Goal: Check status: Check status

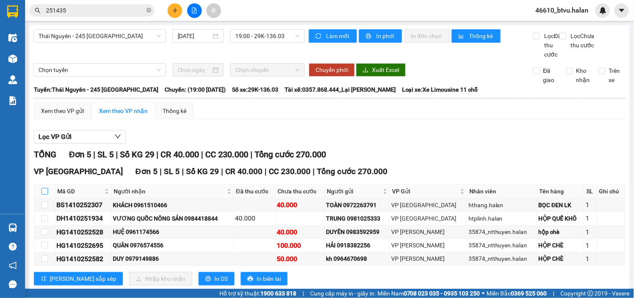
click at [42, 194] on input "checkbox" at bounding box center [44, 191] width 7 height 7
checkbox input "true"
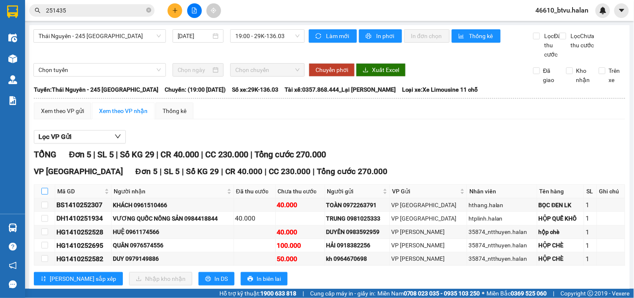
checkbox input "true"
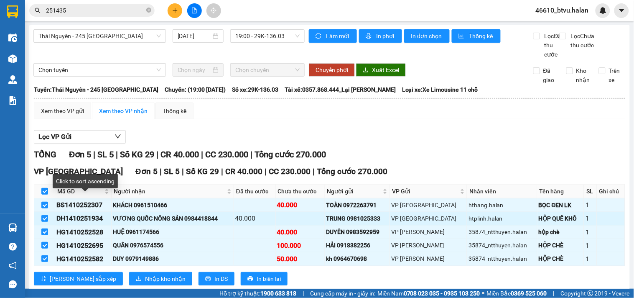
scroll to position [30, 0]
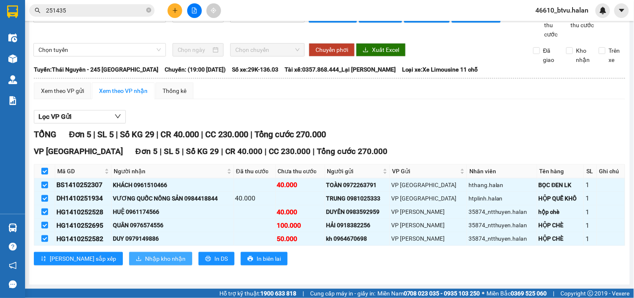
click at [145, 261] on span "Nhập kho nhận" at bounding box center [165, 258] width 41 height 9
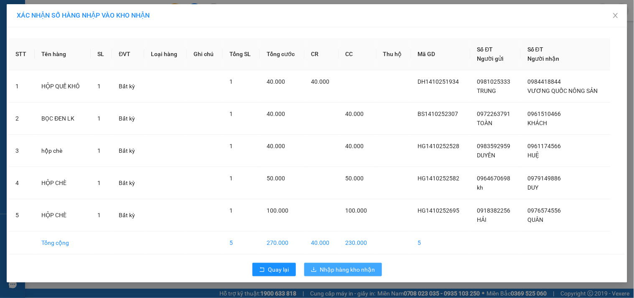
click at [328, 272] on span "Nhập hàng kho nhận" at bounding box center [347, 269] width 55 height 9
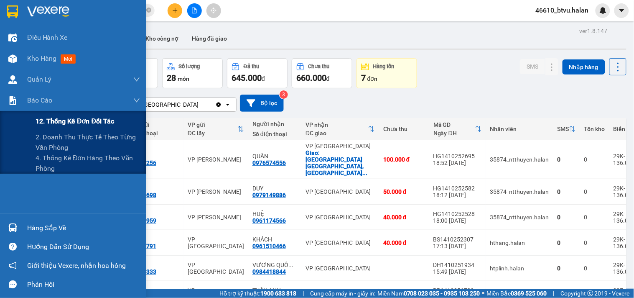
click at [91, 124] on span "12. Thống kê đơn đối tác" at bounding box center [75, 121] width 79 height 10
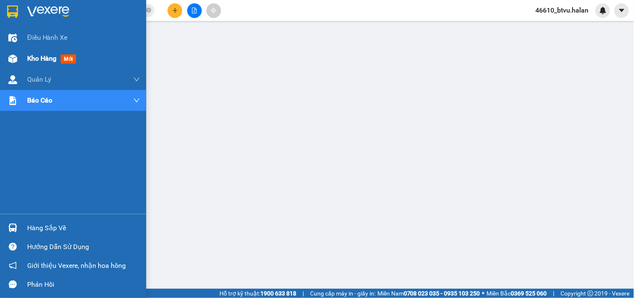
click at [7, 54] on div at bounding box center [12, 58] width 15 height 15
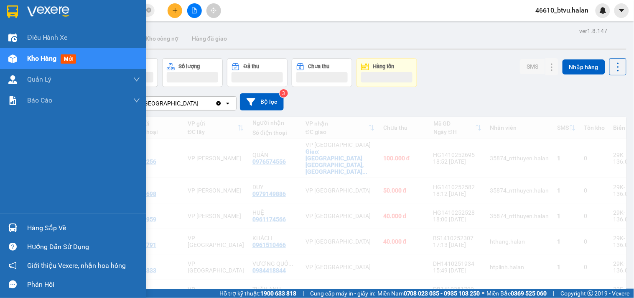
click at [27, 224] on div "Hàng sắp về" at bounding box center [83, 228] width 113 height 13
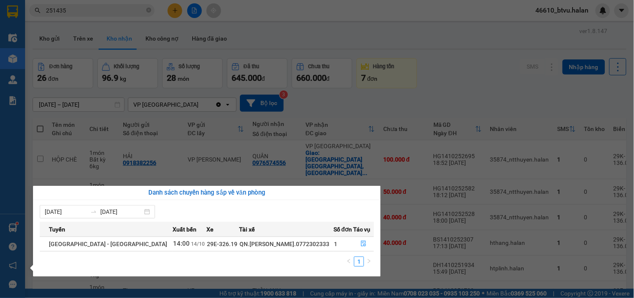
click at [454, 94] on section "Kết quả tìm kiếm ( 12 ) Bộ lọc Thuộc VP này Mã ĐH Trạng thái Món hàng Thu hộ Tổ…" at bounding box center [317, 149] width 634 height 298
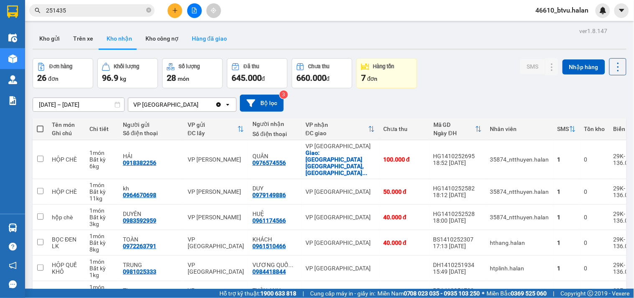
click at [210, 39] on button "Hàng đã giao" at bounding box center [209, 38] width 49 height 20
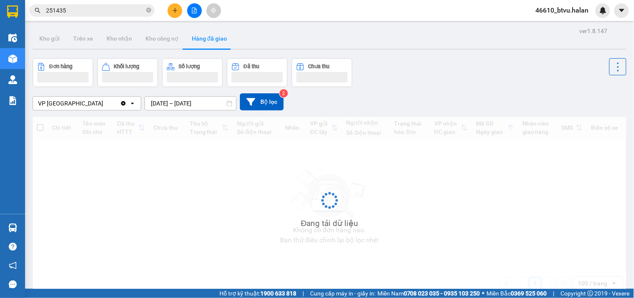
click at [192, 105] on input "12/10/2025 – 14/10/2025" at bounding box center [190, 103] width 91 height 13
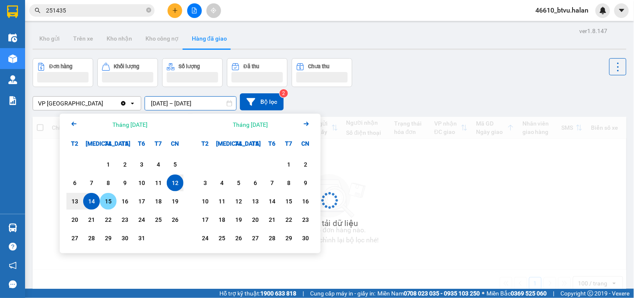
click at [91, 201] on div "14" at bounding box center [92, 201] width 12 height 10
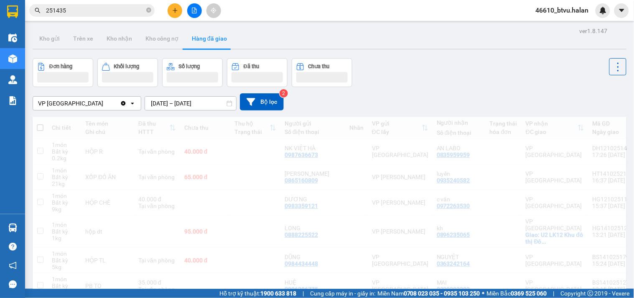
type input "14/10/2025 – 14/10/2025"
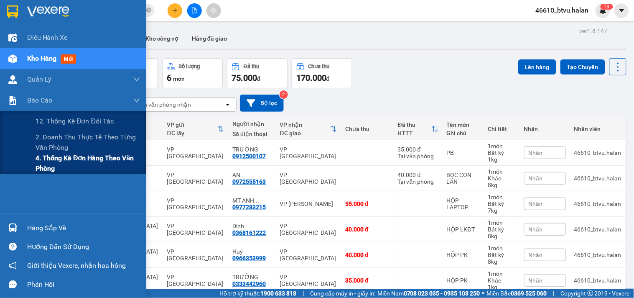
click at [55, 171] on span "4. Thống kê đơn hàng theo văn phòng" at bounding box center [88, 163] width 105 height 21
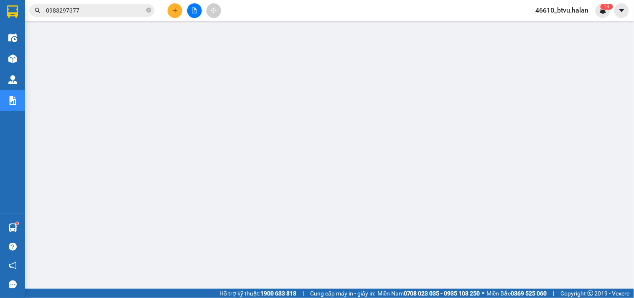
click at [76, 11] on input "0983297377" at bounding box center [95, 10] width 99 height 9
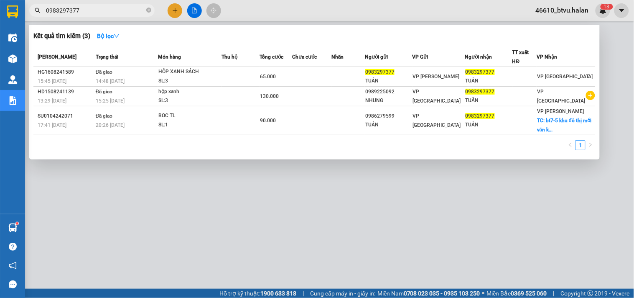
click at [76, 11] on input "0983297377" at bounding box center [95, 10] width 99 height 9
paste input "HG1410250500"
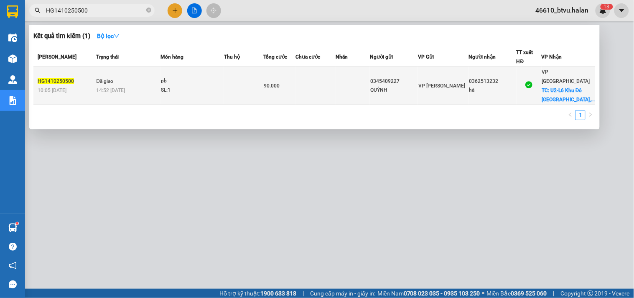
click at [165, 77] on div "pb" at bounding box center [192, 81] width 63 height 9
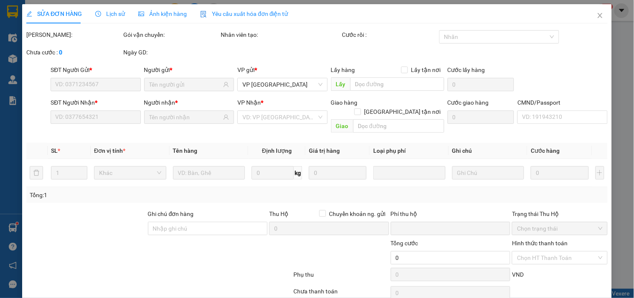
click at [108, 15] on span "Lịch sử" at bounding box center [110, 13] width 30 height 7
click at [109, 15] on span "Lịch sử" at bounding box center [110, 13] width 30 height 7
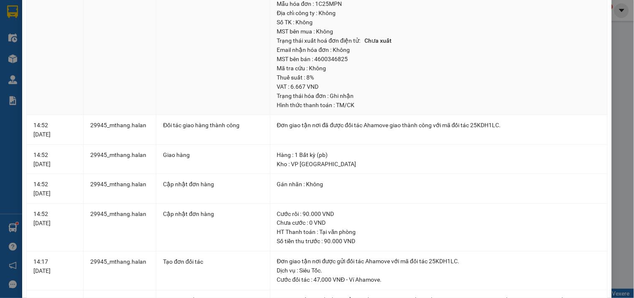
scroll to position [232, 0]
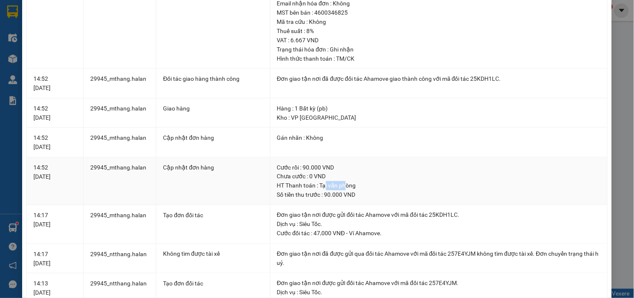
drag, startPoint x: 320, startPoint y: 187, endPoint x: 354, endPoint y: 186, distance: 34.3
click at [354, 186] on div "HT Thanh toán : Tại văn phòng" at bounding box center [439, 185] width 324 height 9
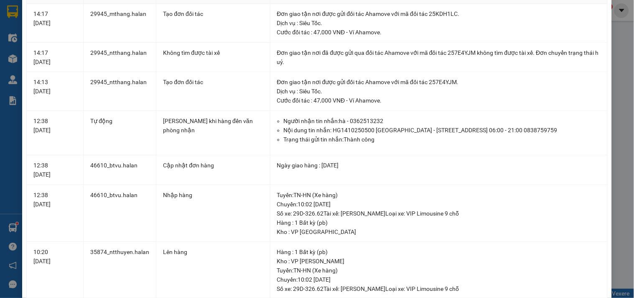
scroll to position [666, 0]
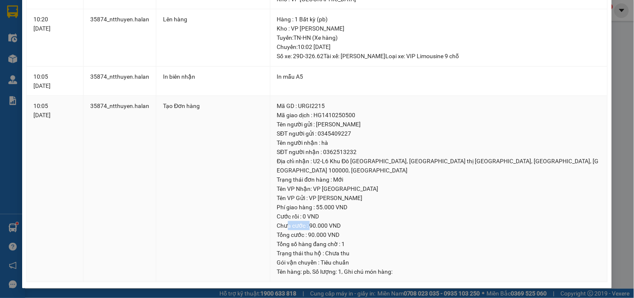
click at [304, 226] on div "Chưa cước : 90.000 VND" at bounding box center [439, 225] width 324 height 9
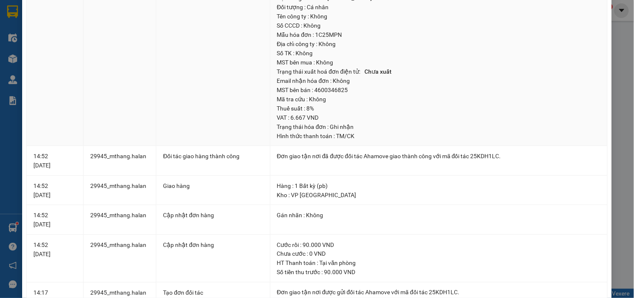
click at [597, 10] on td "Số hóa đơn : Không Ký hiệu : 1C25MPN Thành tiền : 90.000 VND SĐT người mua : 03…" at bounding box center [440, 48] width 338 height 195
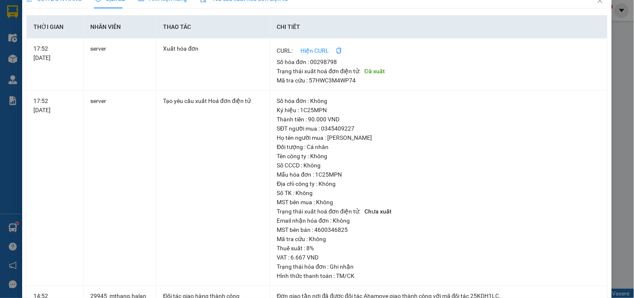
click at [596, 16] on th "Chi tiết" at bounding box center [440, 26] width 338 height 23
click at [597, 9] on span "Close" at bounding box center [600, 0] width 23 height 23
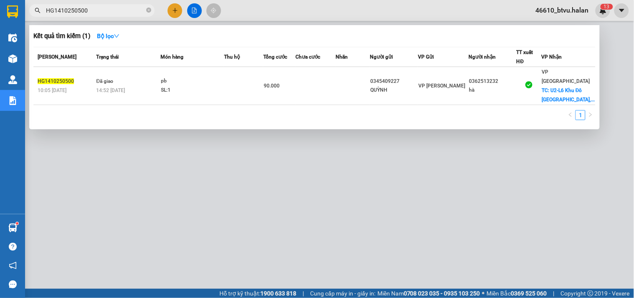
click at [84, 9] on input "HG1410250500" at bounding box center [95, 10] width 99 height 9
paste input "492"
type input "HG1410250492"
click at [324, 21] on div at bounding box center [317, 149] width 634 height 298
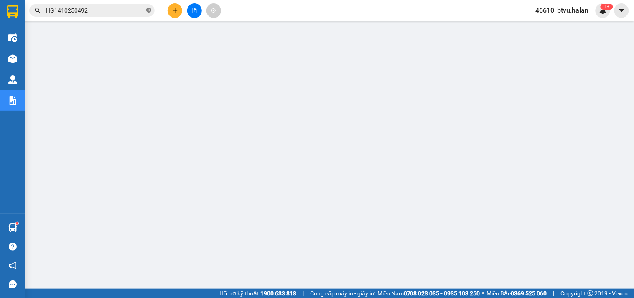
click at [148, 10] on icon "close-circle" at bounding box center [148, 10] width 5 height 5
paste input "HD1410250138"
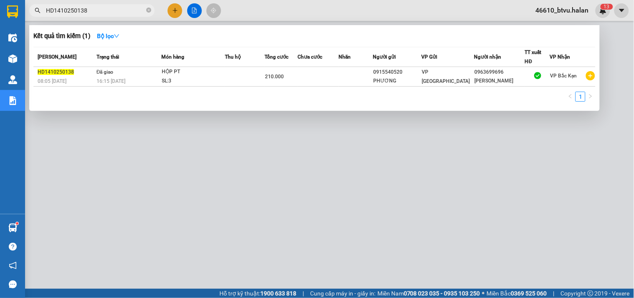
type input "HD1410250138"
click at [313, 165] on div at bounding box center [317, 149] width 634 height 298
click at [102, 12] on input "HD1410250138" at bounding box center [95, 10] width 99 height 9
click at [148, 8] on icon "close-circle" at bounding box center [148, 10] width 5 height 5
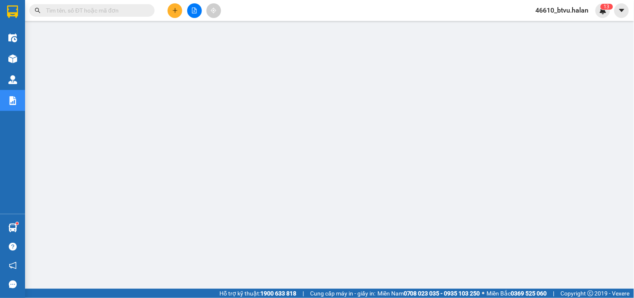
paste input "HD1410252216"
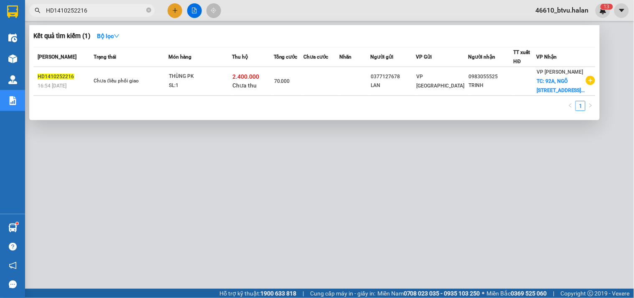
type input "HD1410252216"
click at [284, 158] on div at bounding box center [317, 149] width 634 height 298
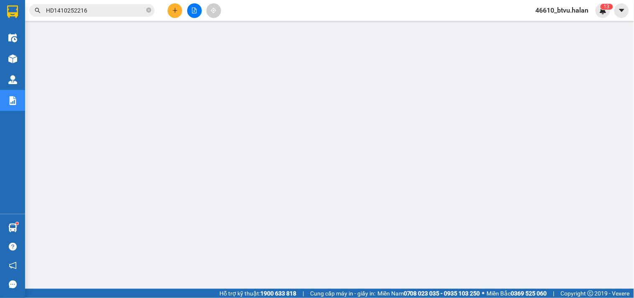
click at [109, 8] on input "HD1410252216" at bounding box center [95, 10] width 99 height 9
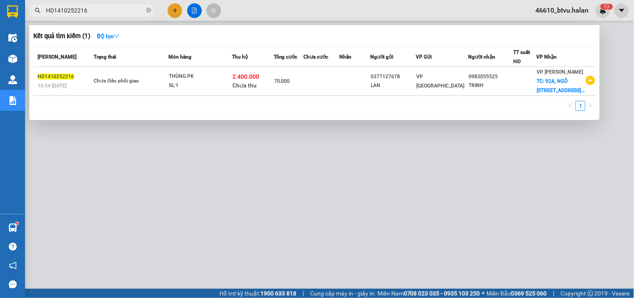
click at [174, 194] on div at bounding box center [317, 149] width 634 height 298
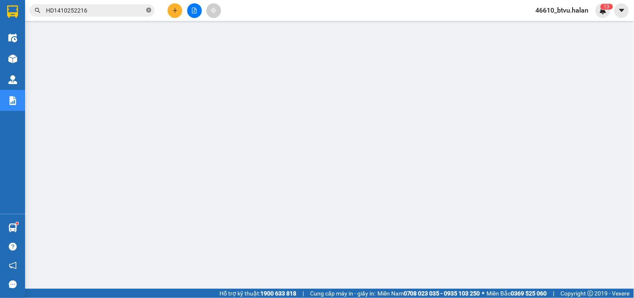
click at [147, 8] on icon "close-circle" at bounding box center [148, 10] width 5 height 5
paste input "HT1410252138"
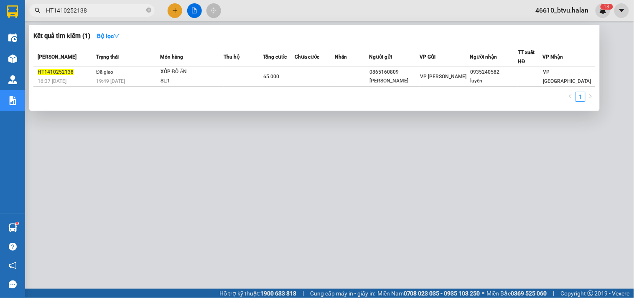
type input "HT1410252138"
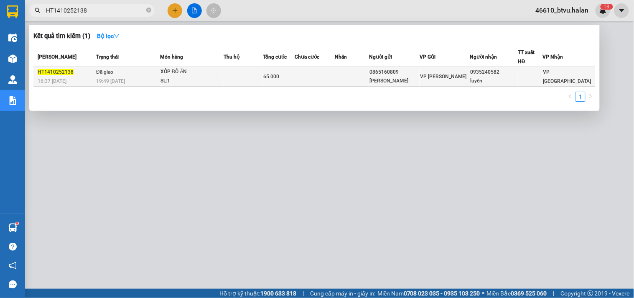
click at [144, 73] on td "Đã giao 19:49 [DATE]" at bounding box center [127, 77] width 66 height 20
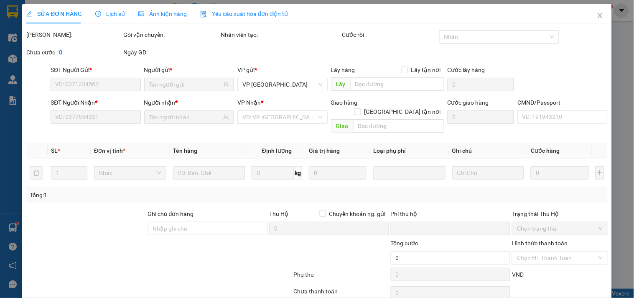
click at [107, 13] on span "Lịch sử" at bounding box center [110, 13] width 30 height 7
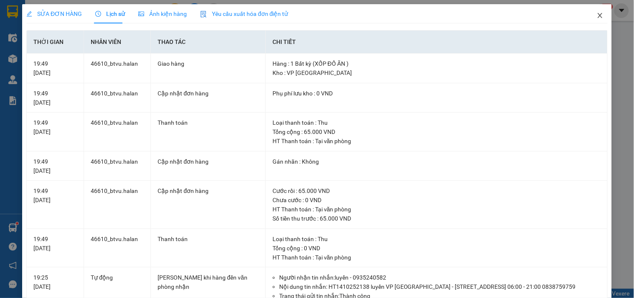
click at [594, 21] on span "Close" at bounding box center [600, 15] width 23 height 23
